Goal: Browse casually: Explore the website without a specific task or goal

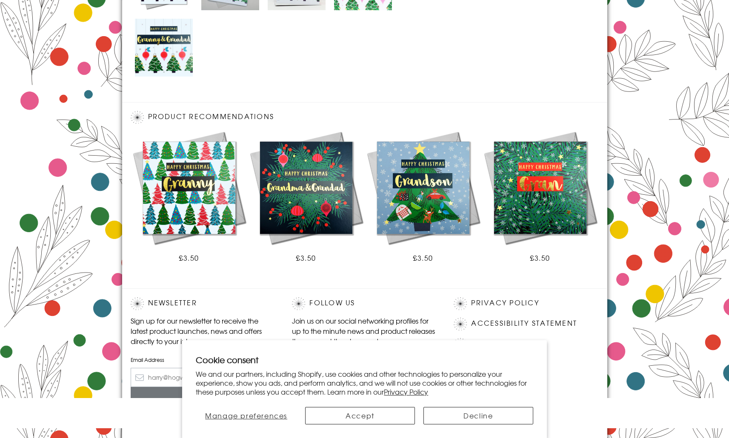
scroll to position [506, 0]
